Goal: Transaction & Acquisition: Obtain resource

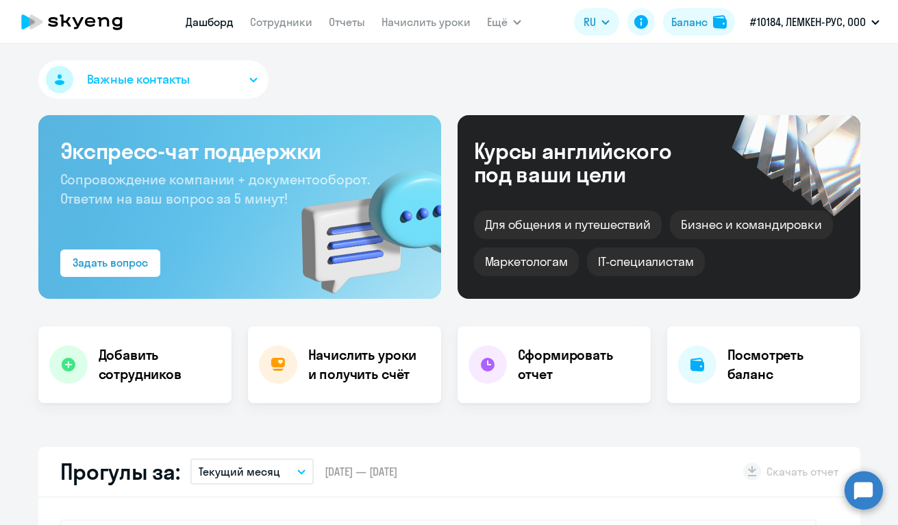
select select "30"
click at [353, 19] on link "Отчеты" at bounding box center [347, 22] width 36 height 14
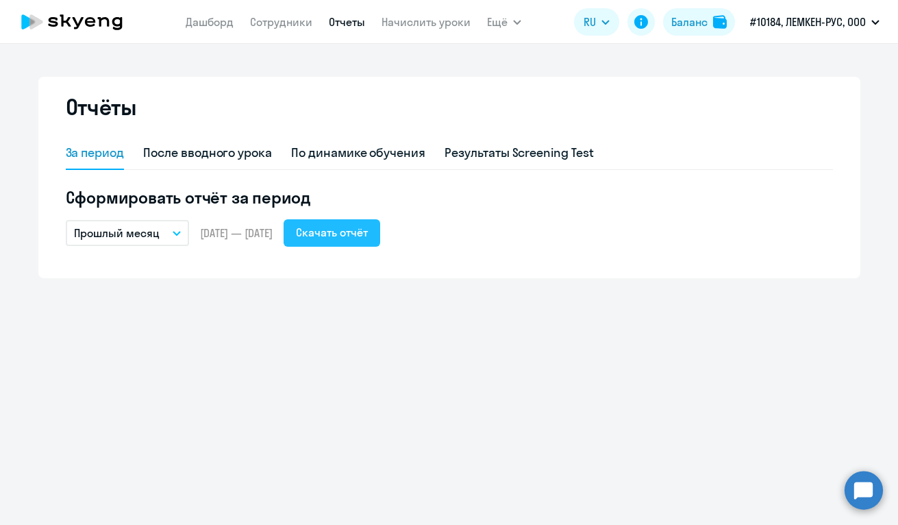
click at [365, 233] on div "Скачать отчёт" at bounding box center [332, 232] width 72 height 16
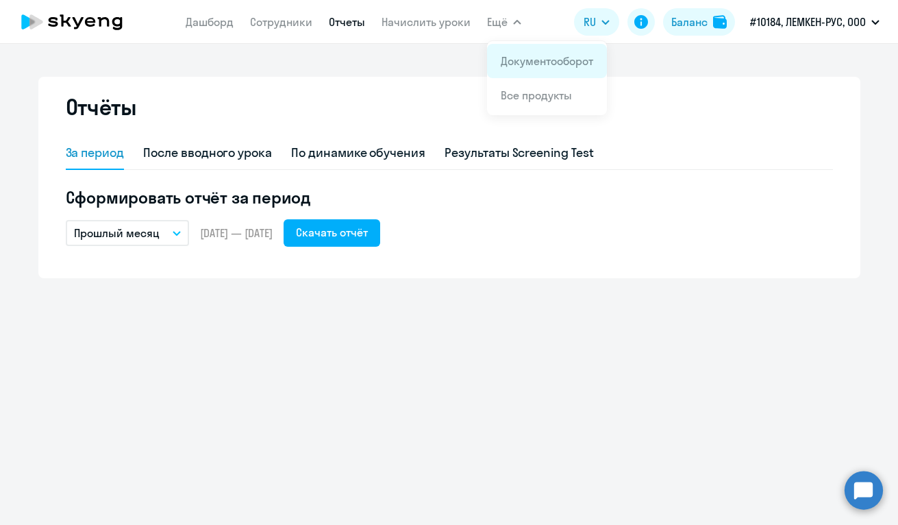
click at [581, 59] on link "Документооборот" at bounding box center [547, 61] width 92 height 14
